Goal: Task Accomplishment & Management: Manage account settings

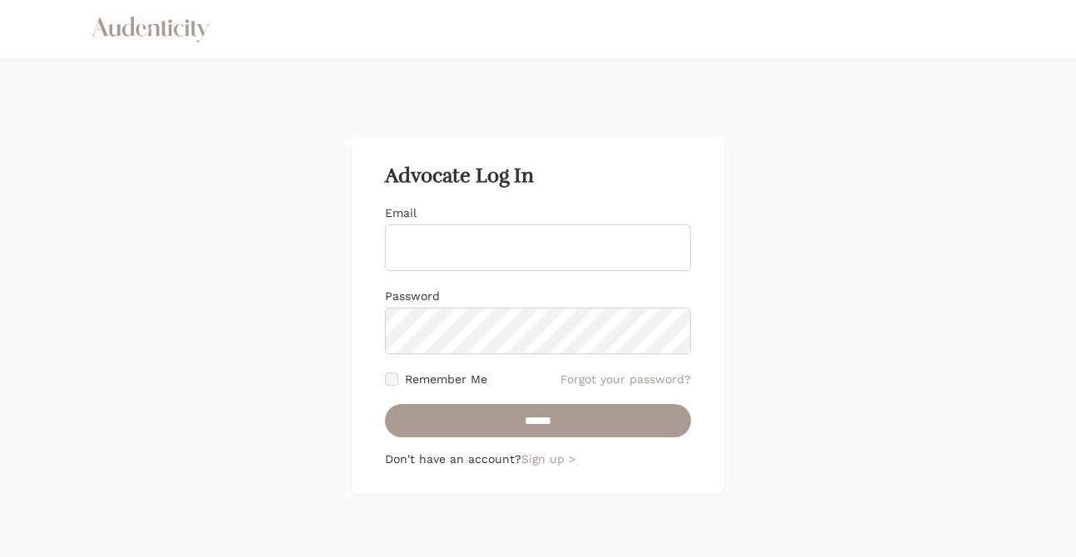
click at [419, 251] on input "Email" at bounding box center [538, 248] width 306 height 47
click at [516, 236] on input "Email" at bounding box center [538, 248] width 306 height 47
type input "**********"
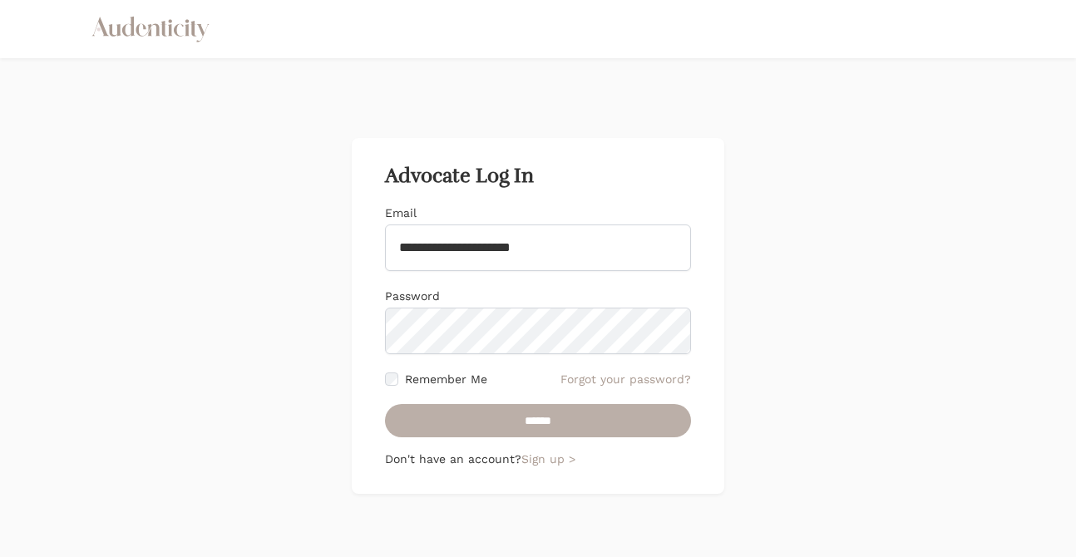
click at [511, 414] on input "******" at bounding box center [538, 420] width 306 height 33
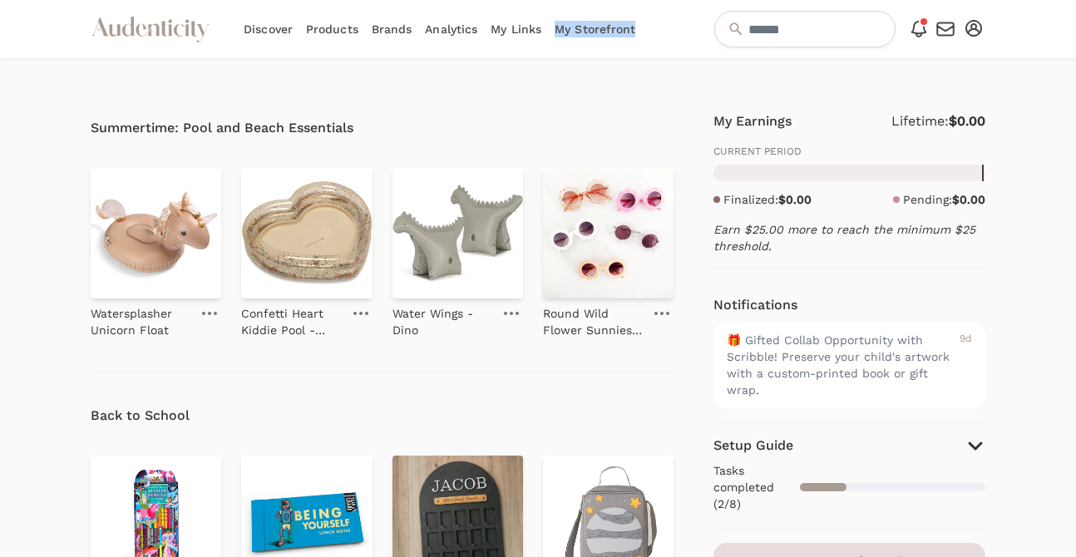
click at [535, 45] on div "Discover Products Brands Analytics My Links My Storefront" at bounding box center [440, 29] width 392 height 58
click at [509, 32] on link "My Links" at bounding box center [516, 29] width 51 height 58
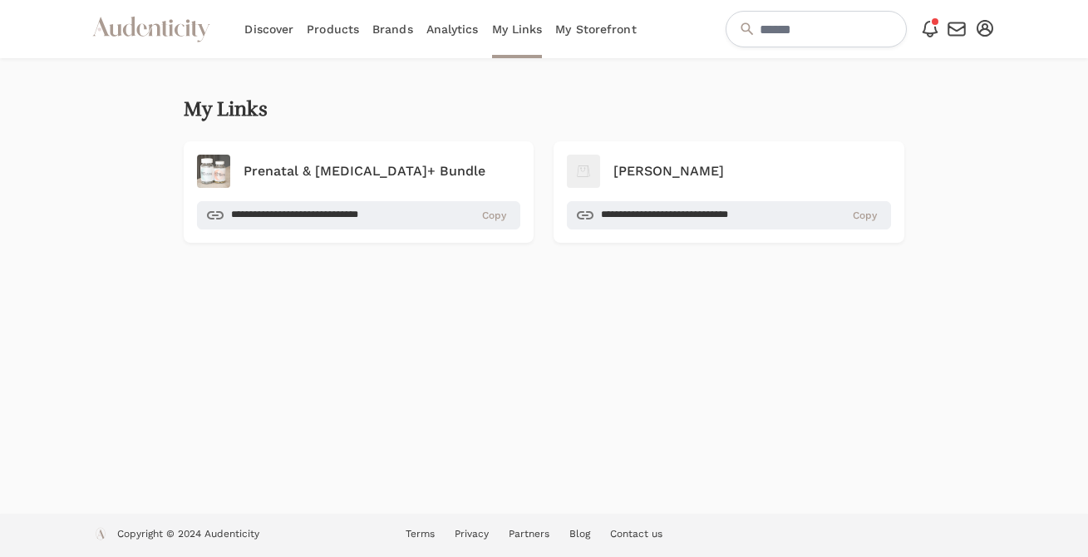
click at [984, 34] on icon "button" at bounding box center [985, 28] width 17 height 17
click at [927, 57] on link "Account setup" at bounding box center [930, 57] width 133 height 30
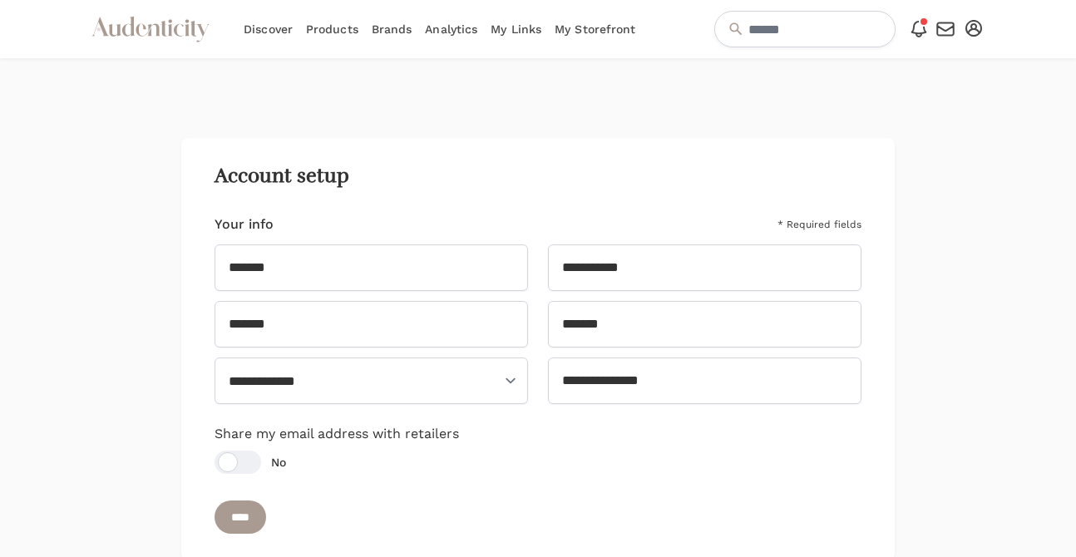
click at [970, 30] on icon "button" at bounding box center [973, 28] width 17 height 17
click at [910, 91] on link "My Profile" at bounding box center [918, 87] width 133 height 30
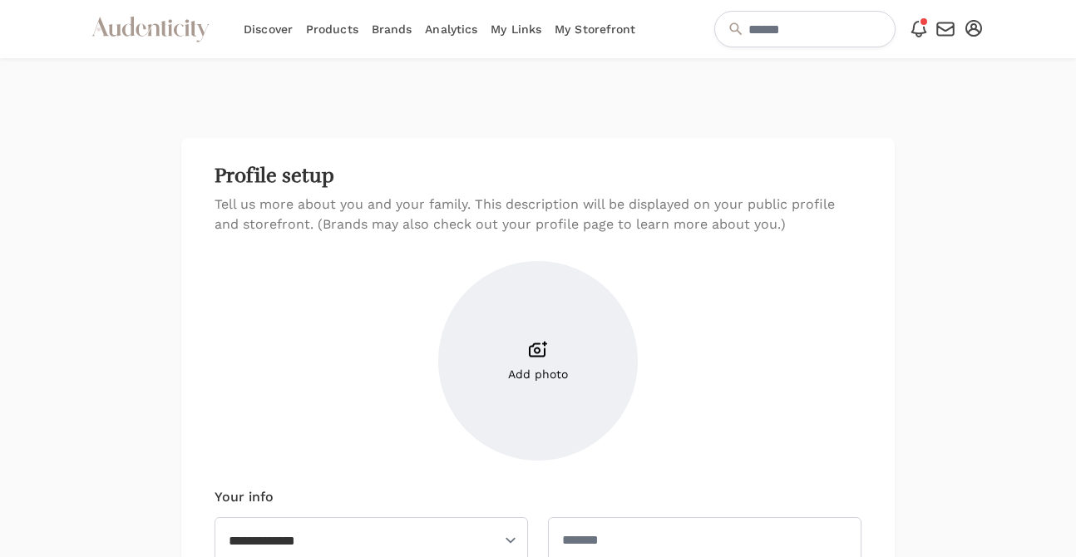
click at [468, 31] on link "Analytics" at bounding box center [451, 29] width 52 height 58
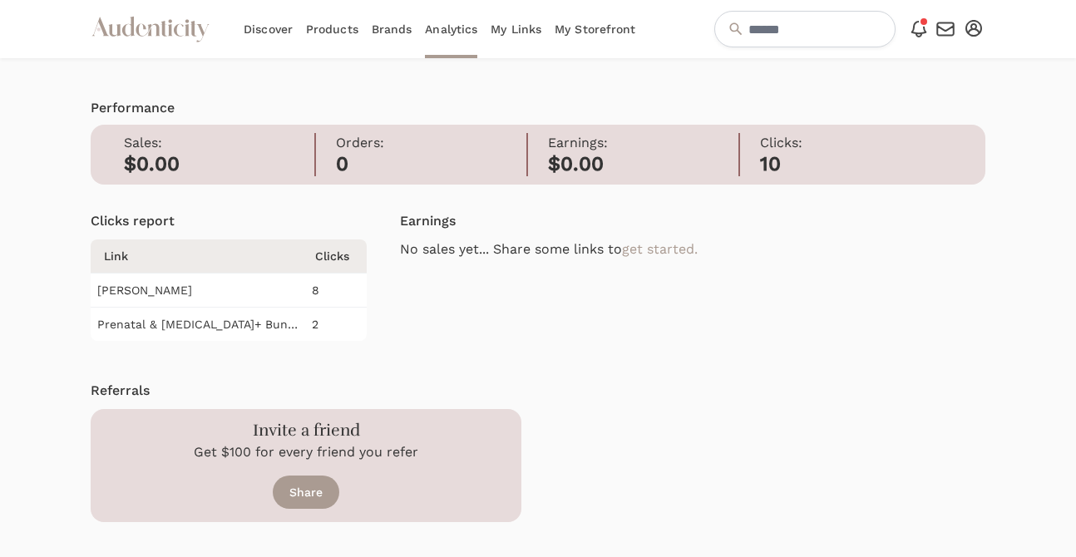
scroll to position [3, 0]
